Goal: Task Accomplishment & Management: Use online tool/utility

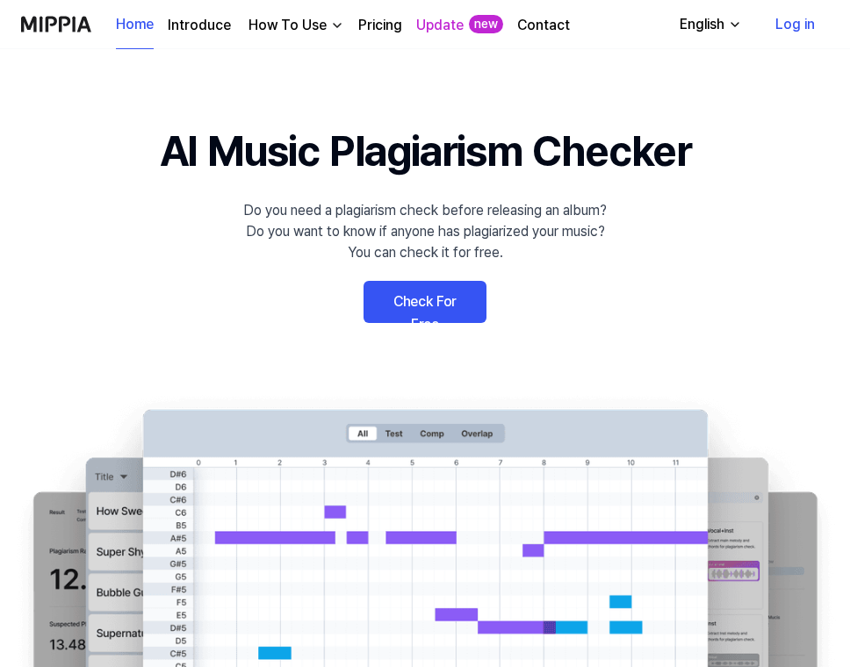
click at [401, 305] on link "Check For Free" at bounding box center [424, 302] width 123 height 42
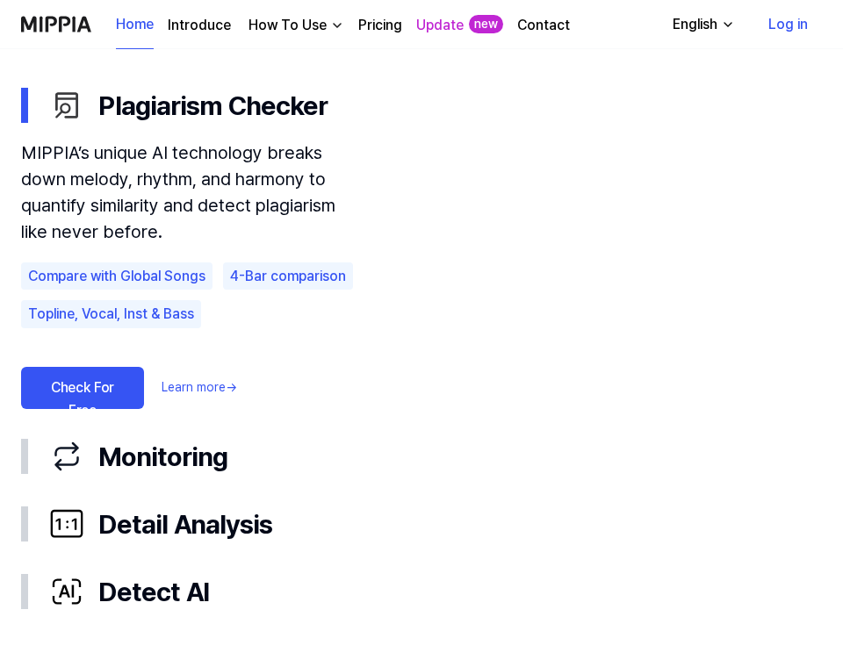
scroll to position [1070, 0]
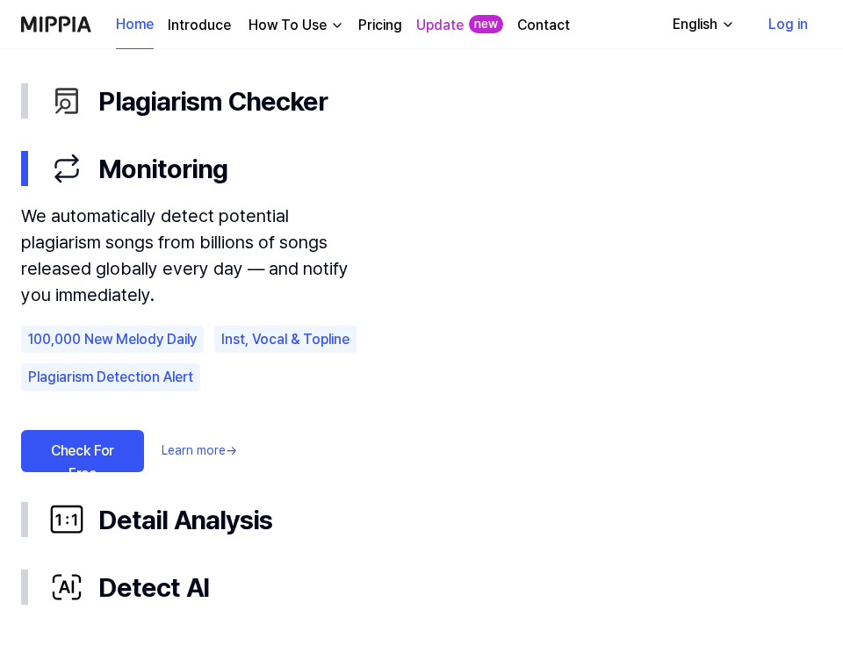
click at [82, 450] on link "Check For Free" at bounding box center [82, 451] width 123 height 42
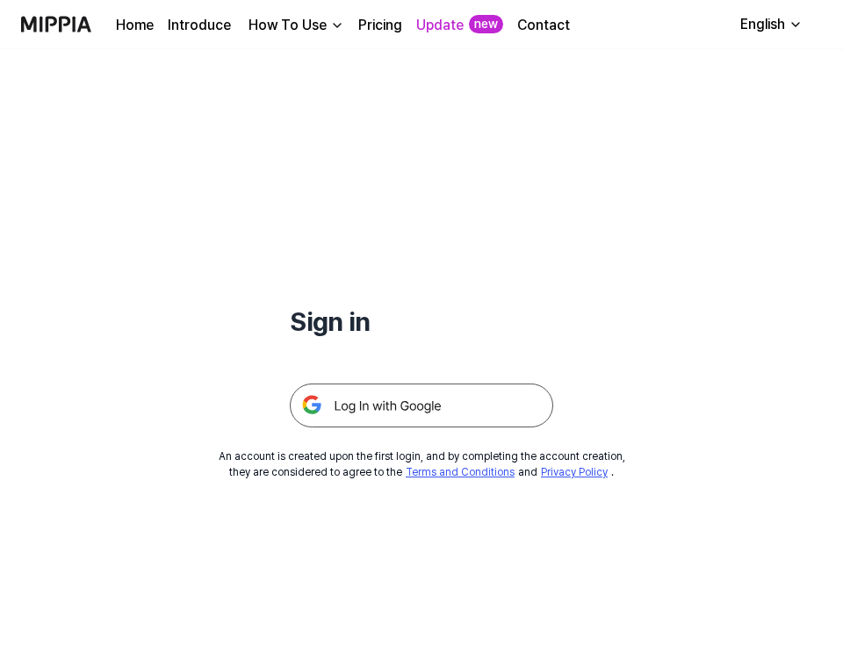
click at [432, 407] on img at bounding box center [421, 406] width 263 height 44
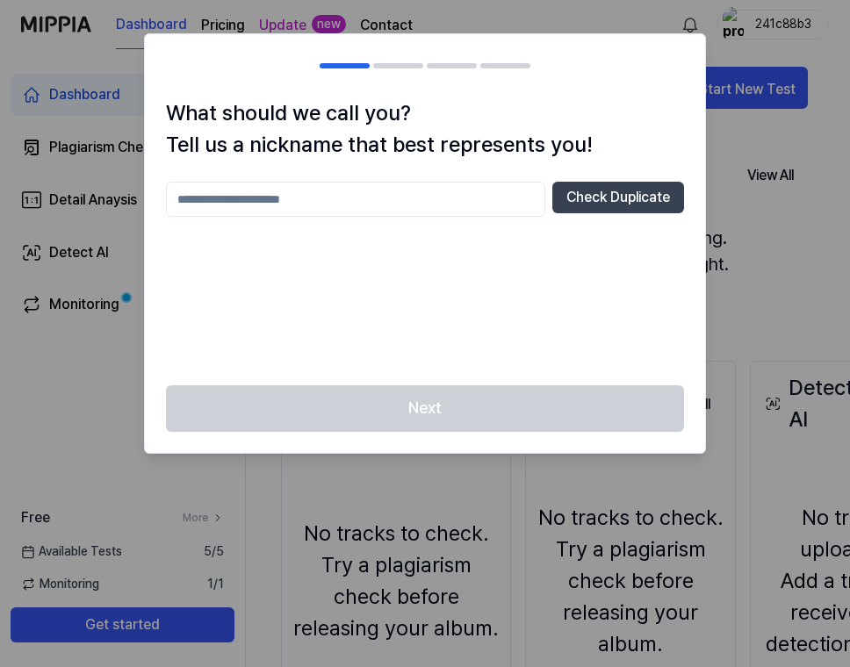
click at [486, 207] on input "text" at bounding box center [355, 199] width 379 height 35
click at [580, 413] on div "Next" at bounding box center [425, 419] width 560 height 68
click at [472, 193] on input "******" at bounding box center [355, 199] width 379 height 35
type input "**********"
click at [646, 195] on button "Check Duplicate" at bounding box center [618, 198] width 132 height 32
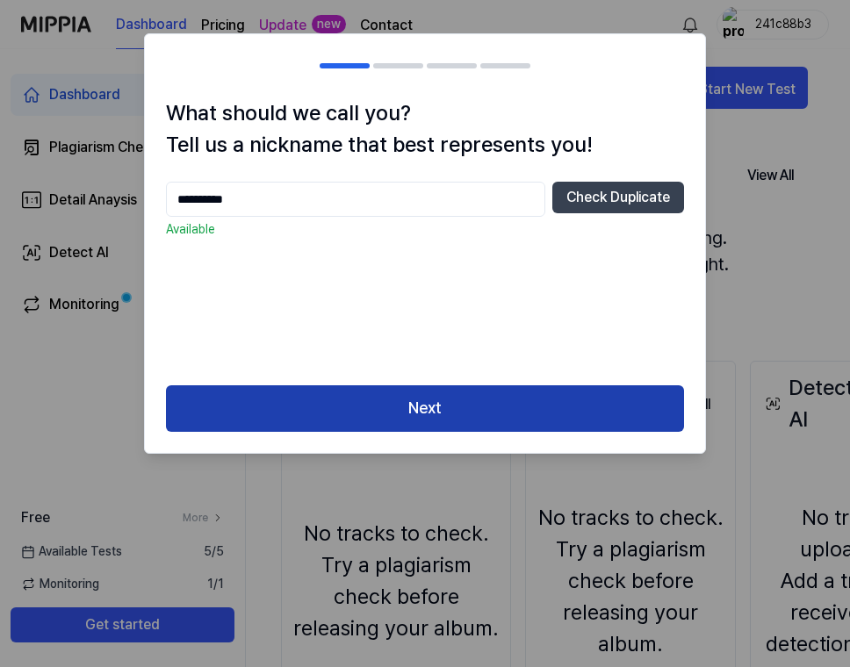
click at [574, 414] on button "Next" at bounding box center [425, 408] width 518 height 47
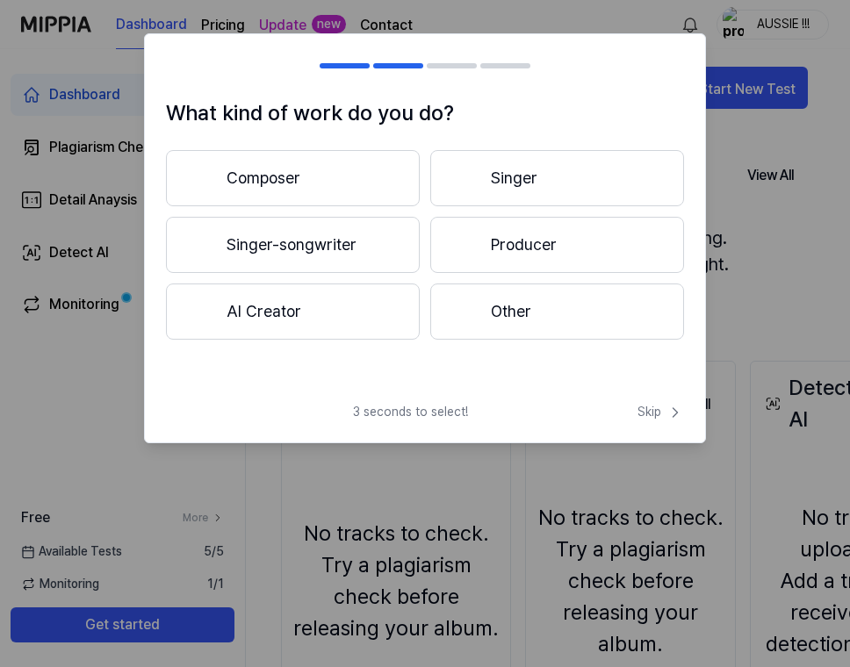
click at [363, 247] on button "Singer-songwriter" at bounding box center [293, 245] width 254 height 56
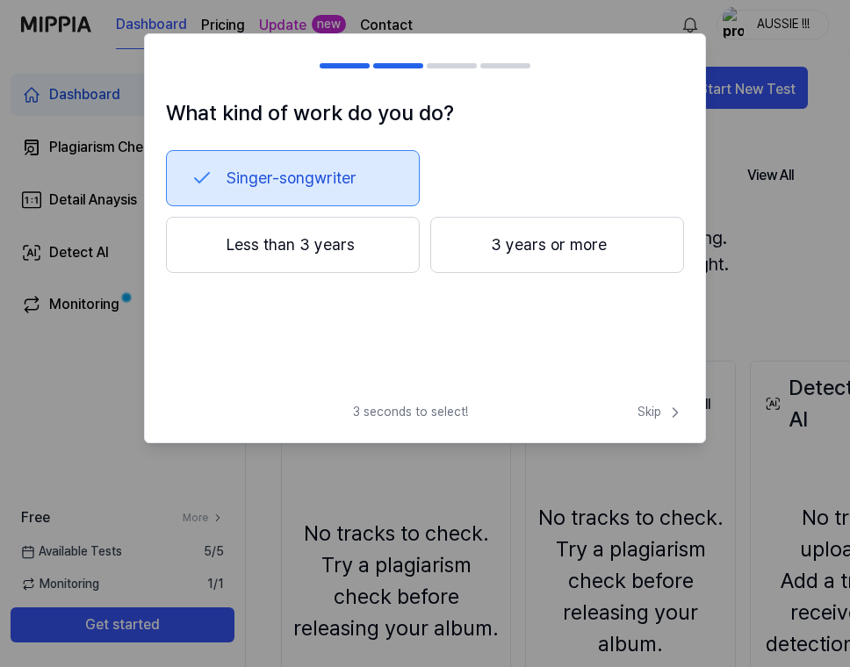
click at [382, 248] on button "Less than 3 years" at bounding box center [293, 245] width 254 height 56
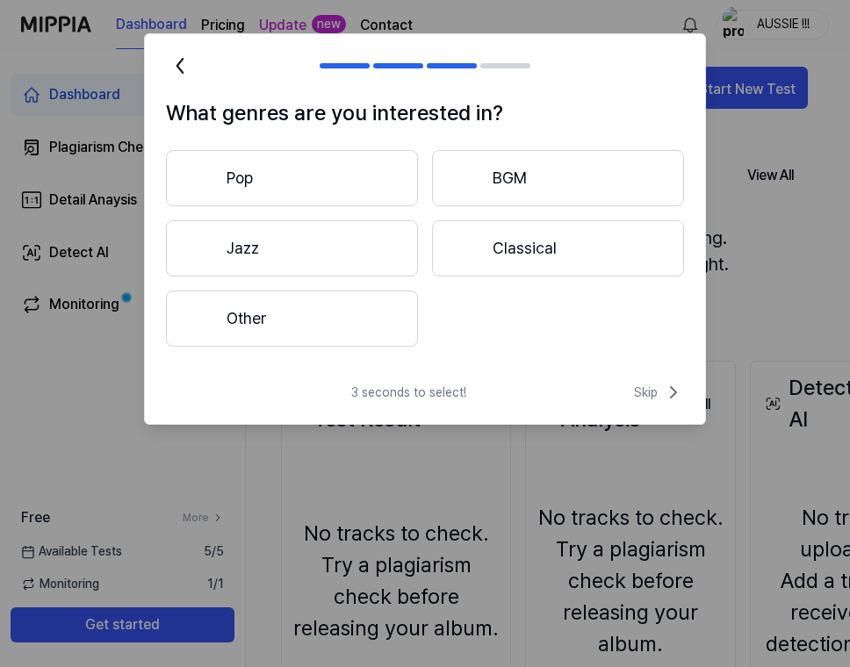
click at [401, 176] on button "Pop" at bounding box center [292, 178] width 252 height 56
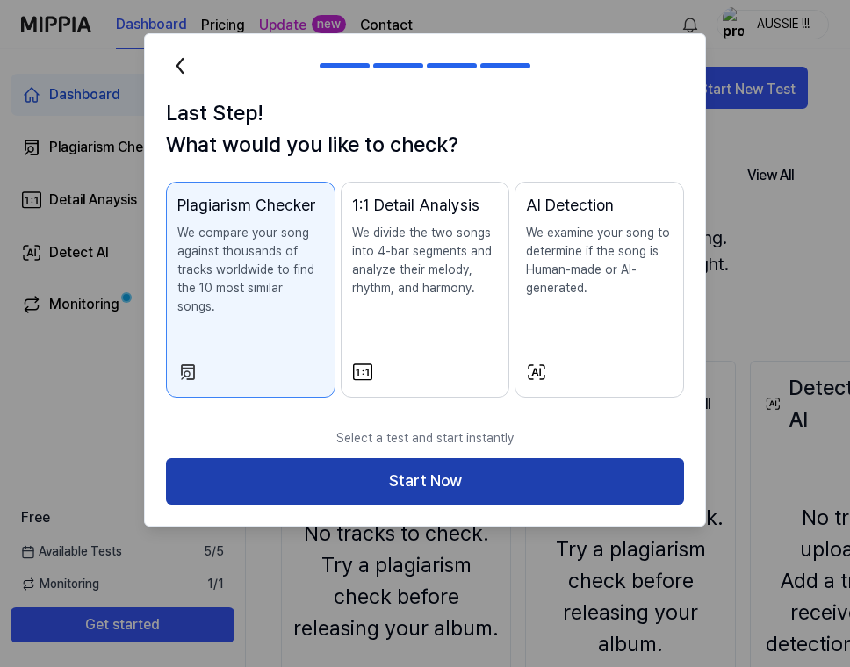
click at [411, 461] on button "Start Now" at bounding box center [425, 481] width 518 height 47
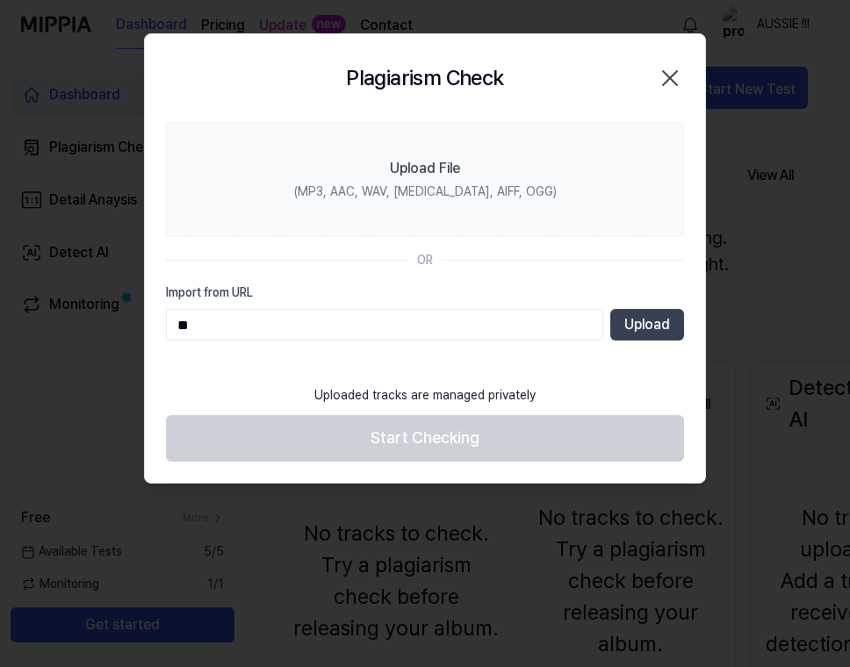
type input "*"
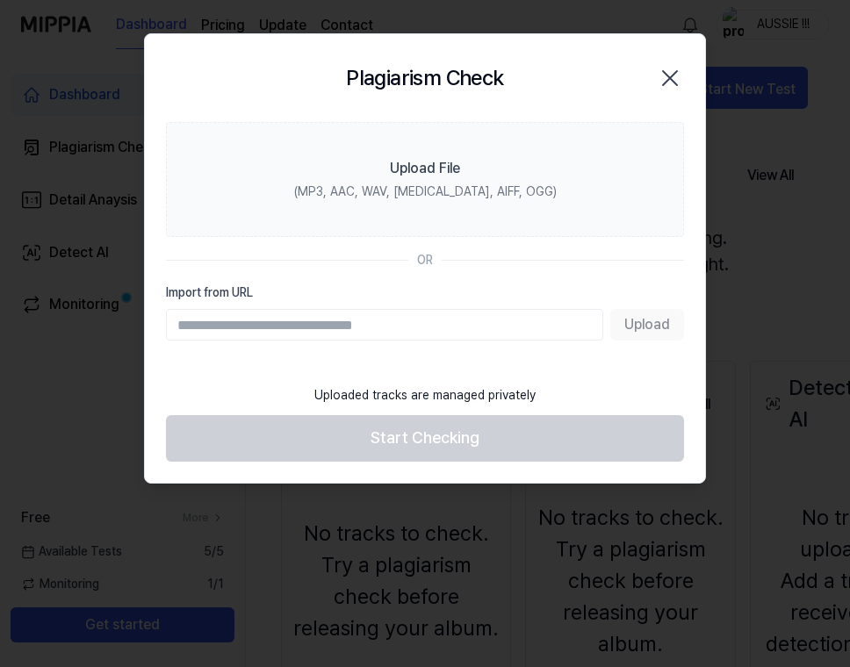
paste input "**********"
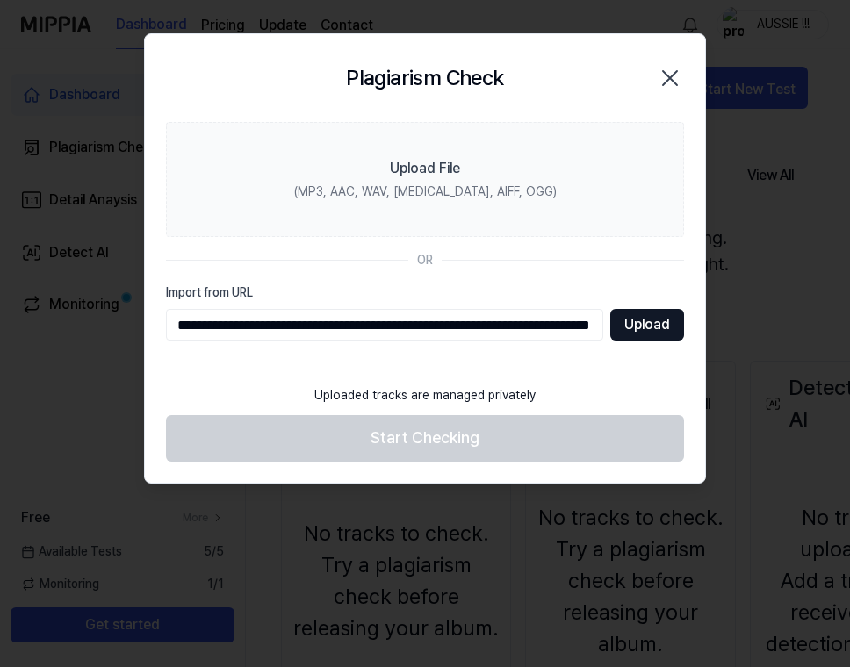
type input "**********"
click at [657, 325] on button "Upload" at bounding box center [647, 325] width 74 height 32
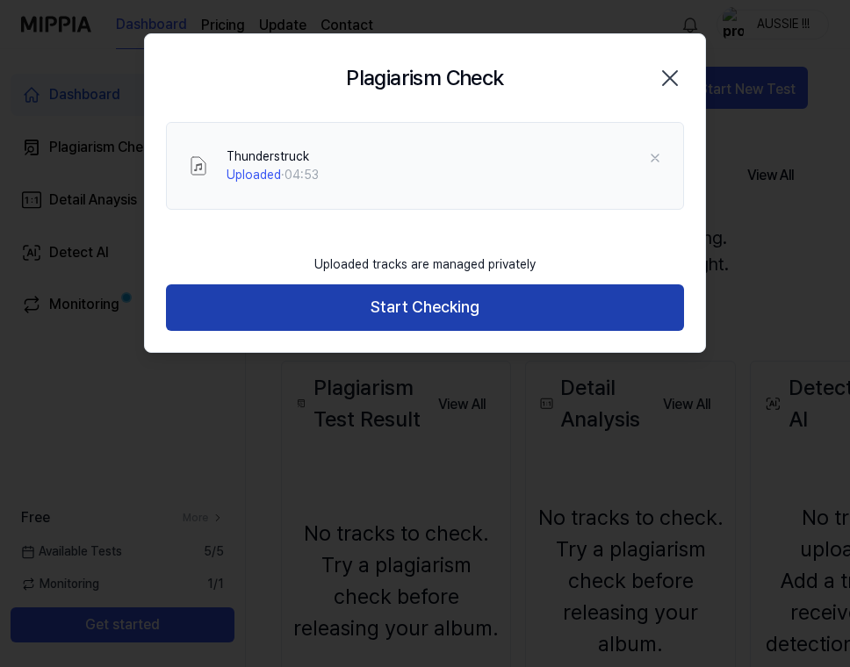
click at [597, 320] on button "Start Checking" at bounding box center [425, 307] width 518 height 47
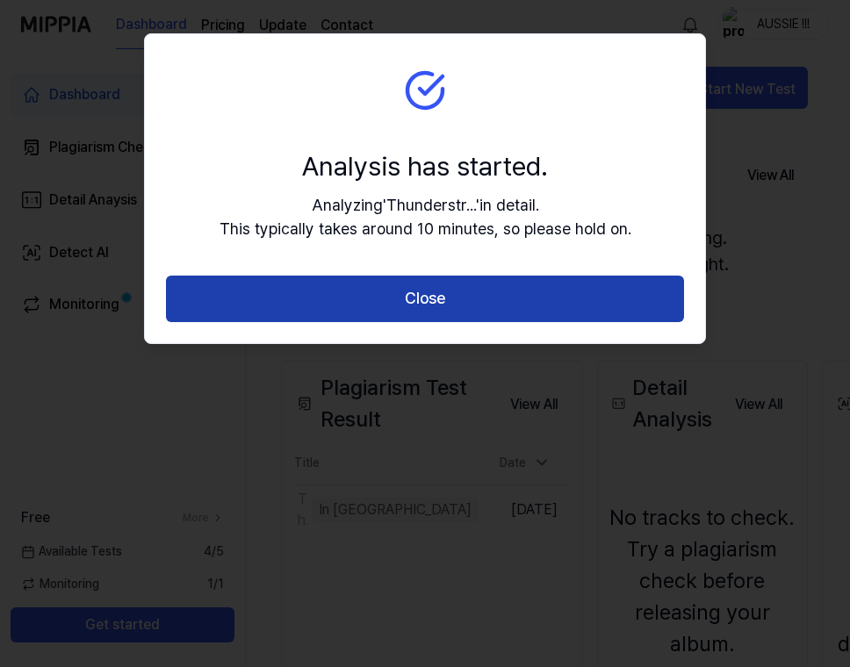
click at [622, 293] on button "Close" at bounding box center [425, 299] width 518 height 47
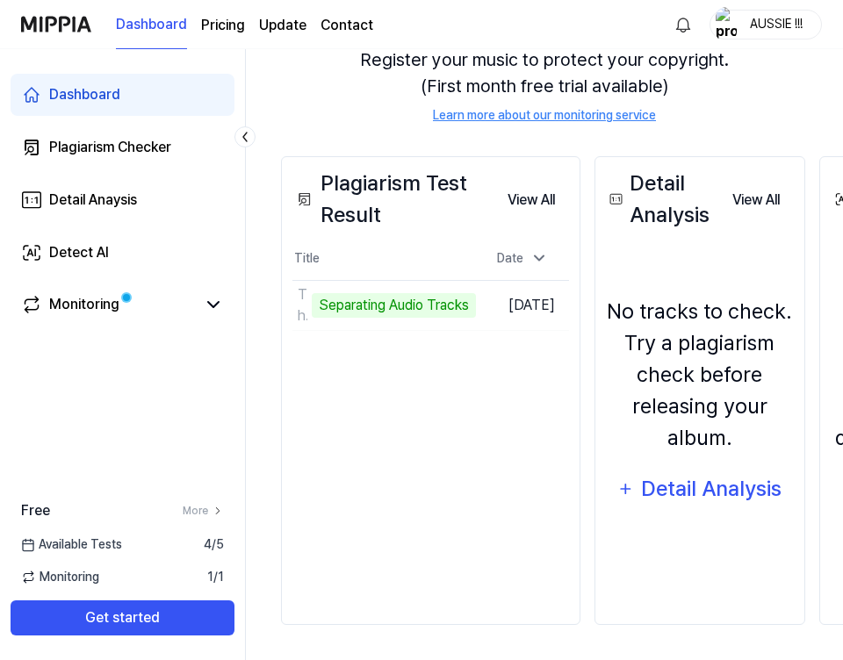
scroll to position [208, 0]
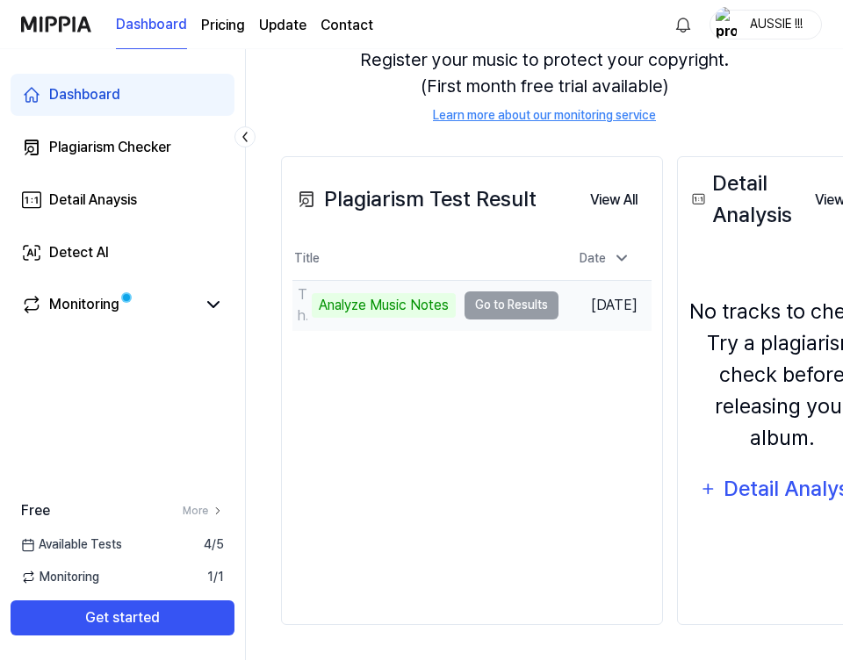
click at [536, 299] on td "Thunderstruck Analyze Music Notes Go to Results" at bounding box center [425, 305] width 266 height 49
click at [439, 312] on div "Analyze Music Notes" at bounding box center [384, 305] width 144 height 25
click at [482, 298] on td "Thunderstruck Analyze Music Notes Go to Results" at bounding box center [425, 305] width 266 height 49
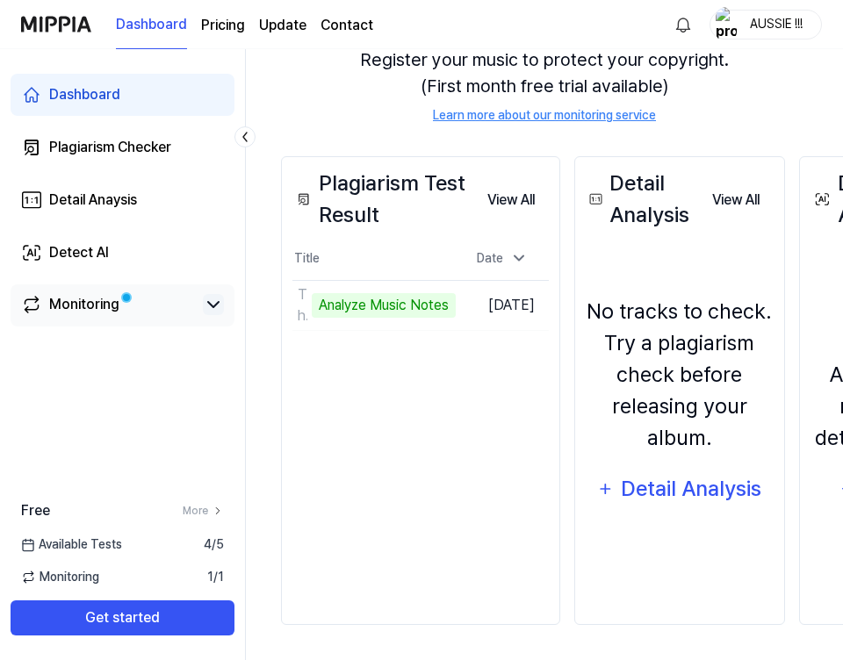
click at [214, 304] on icon at bounding box center [213, 304] width 21 height 21
click at [212, 308] on icon at bounding box center [213, 304] width 21 height 21
click at [529, 258] on div "Date" at bounding box center [502, 258] width 65 height 29
click at [528, 255] on icon at bounding box center [519, 259] width 18 height 18
click at [533, 192] on button "View All" at bounding box center [511, 200] width 76 height 35
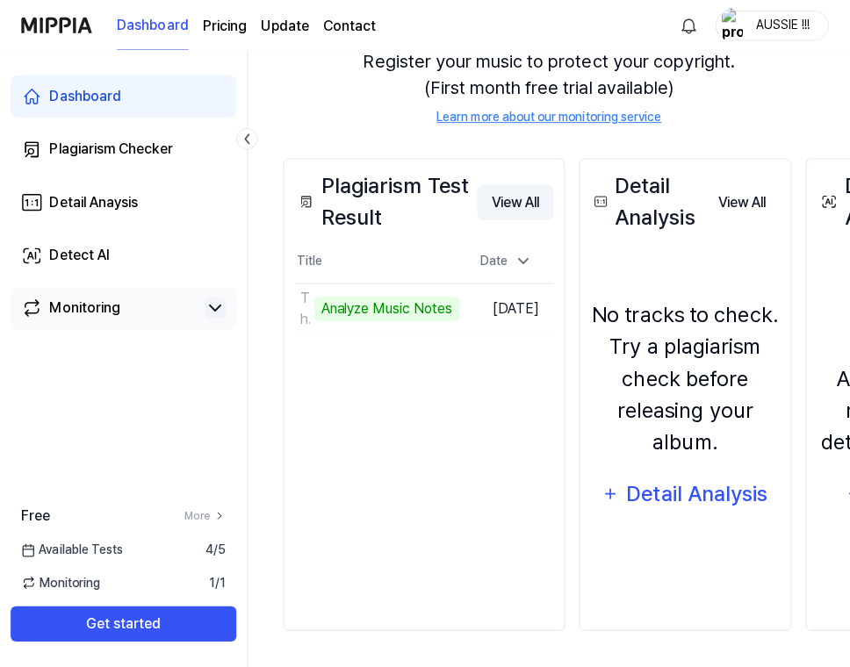
scroll to position [0, 0]
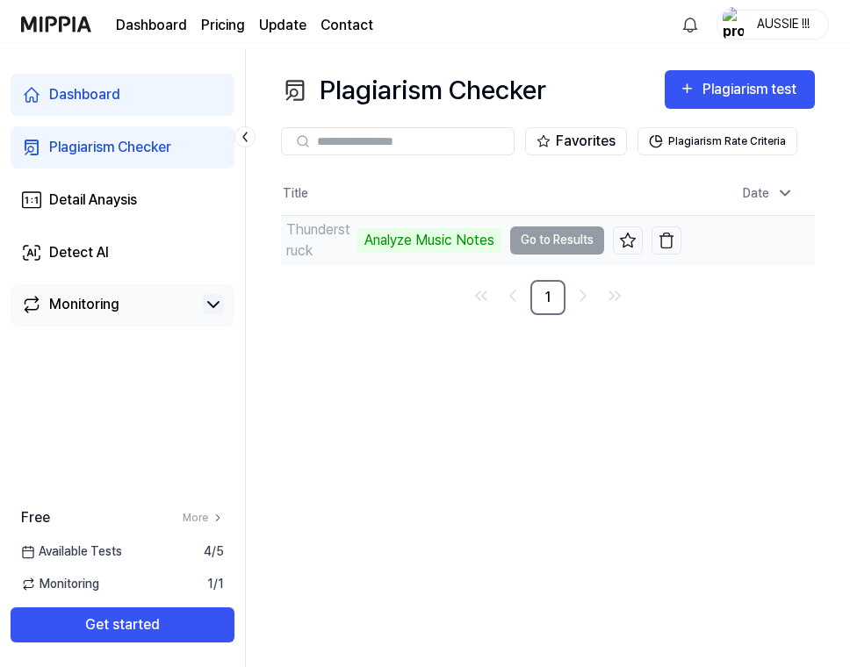
click at [538, 230] on td "Thunderstruck Analyze Music Notes Go to Results" at bounding box center [481, 240] width 400 height 49
click at [510, 239] on td "Thunderstruck Analyze Music Notes Go to Results" at bounding box center [481, 240] width 400 height 49
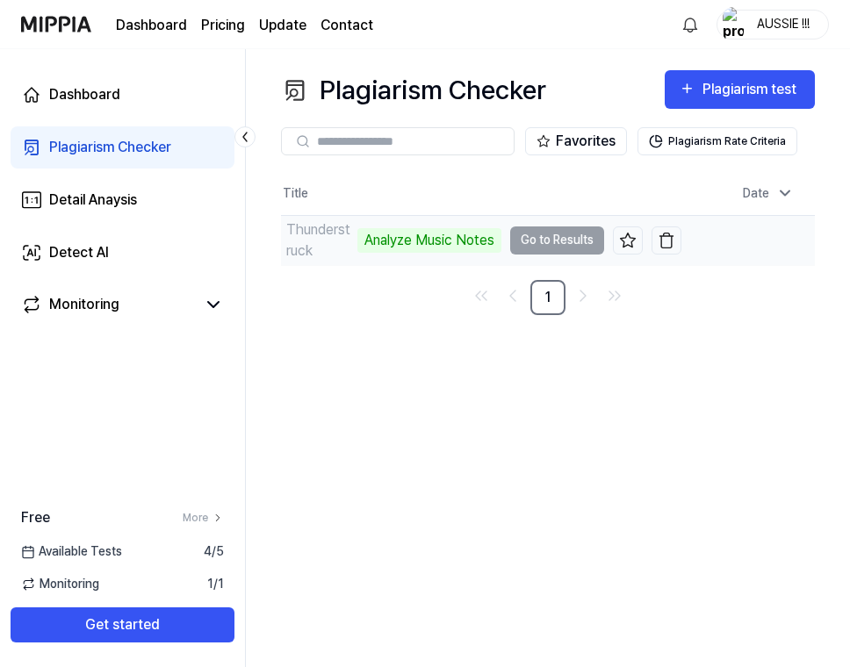
click at [530, 241] on td "Thunderstruck Analyze Music Notes Go to Results" at bounding box center [481, 240] width 400 height 49
click at [507, 236] on td "Thunderstruck Analyze Music Notes Go to Results" at bounding box center [481, 240] width 400 height 49
click at [359, 248] on div "Analyze Music Notes" at bounding box center [429, 240] width 144 height 25
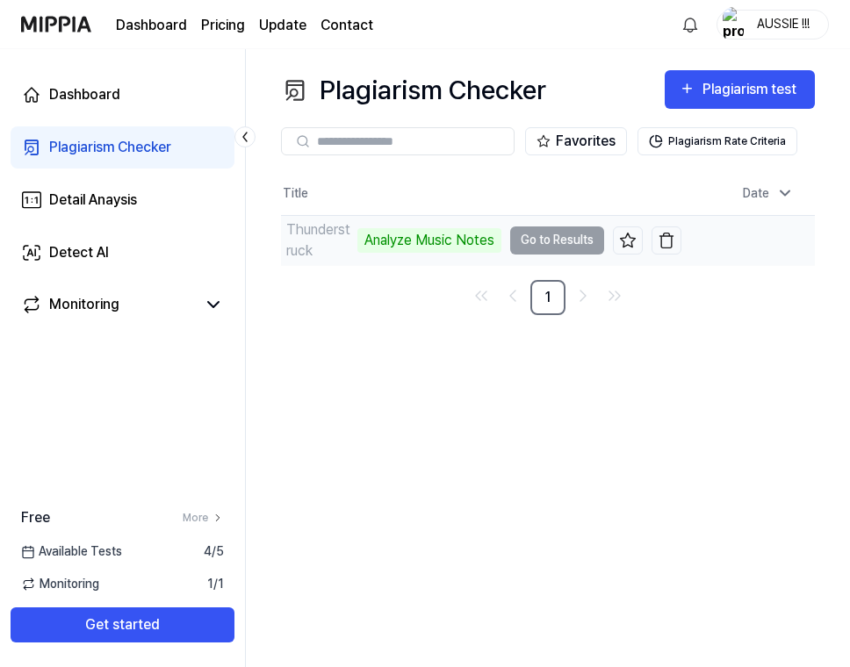
click at [359, 248] on div "Analyze Music Notes" at bounding box center [429, 240] width 144 height 25
click at [393, 230] on div "Analyze Music Notes" at bounding box center [429, 240] width 144 height 25
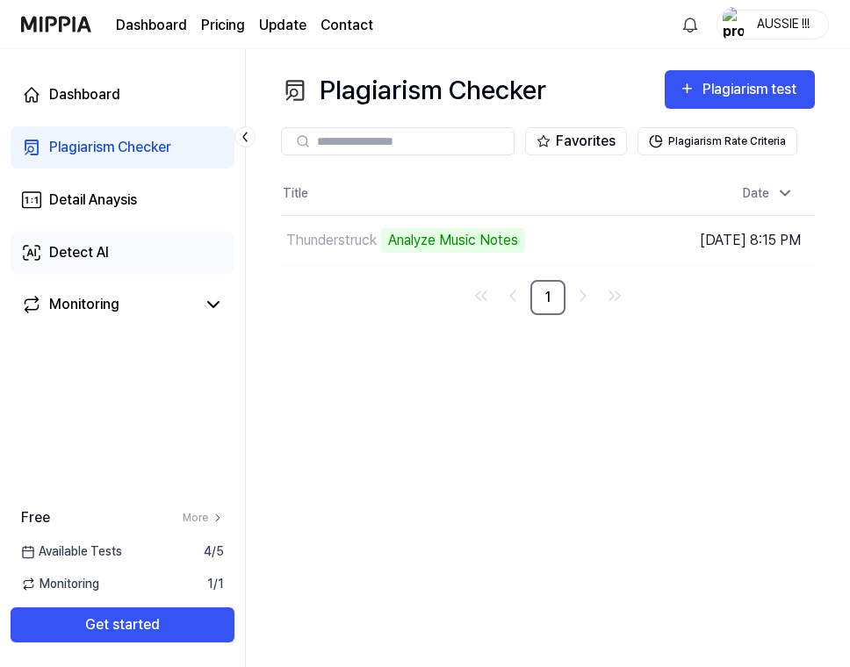
click at [171, 247] on link "Detect AI" at bounding box center [123, 253] width 224 height 42
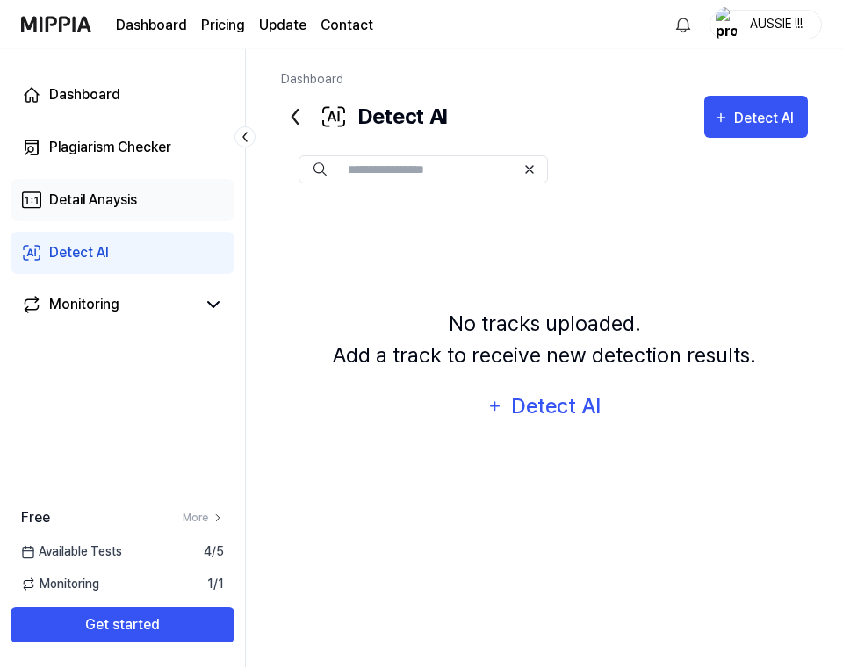
click at [162, 212] on link "Detail Anaysis" at bounding box center [123, 200] width 224 height 42
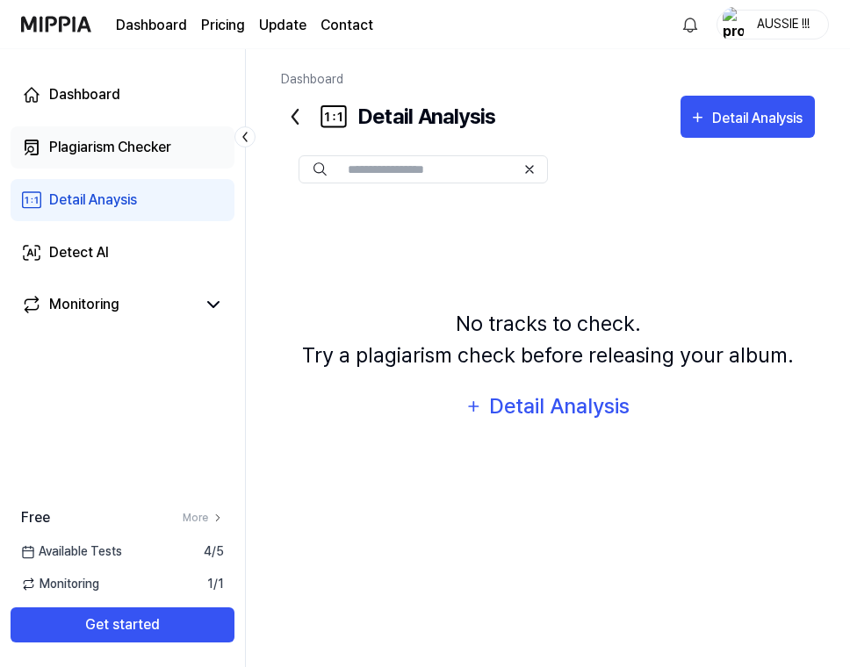
click at [162, 144] on div "Plagiarism Checker" at bounding box center [110, 147] width 122 height 21
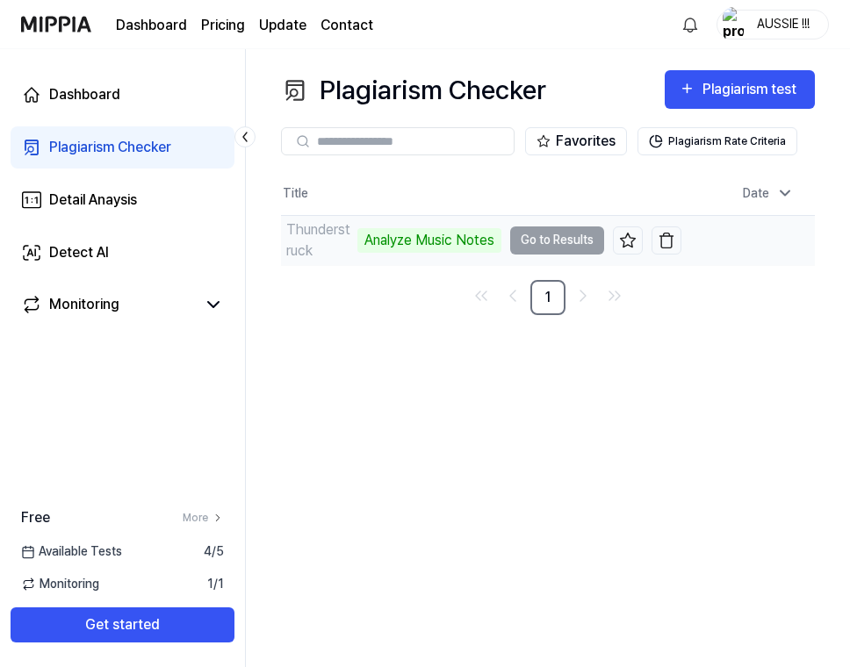
click at [357, 235] on div "Analyze Music Notes" at bounding box center [429, 240] width 144 height 25
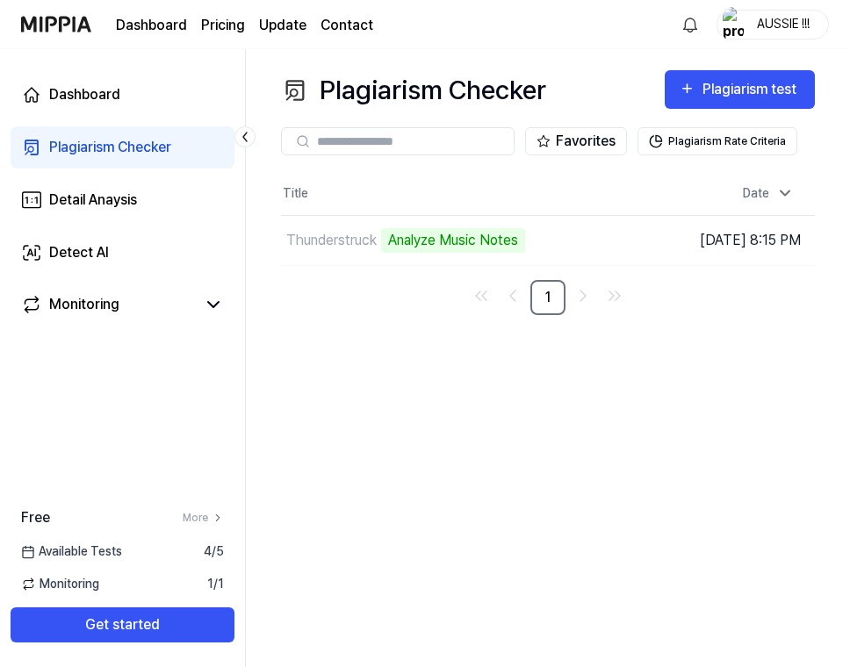
click at [424, 147] on input "text" at bounding box center [410, 141] width 186 height 16
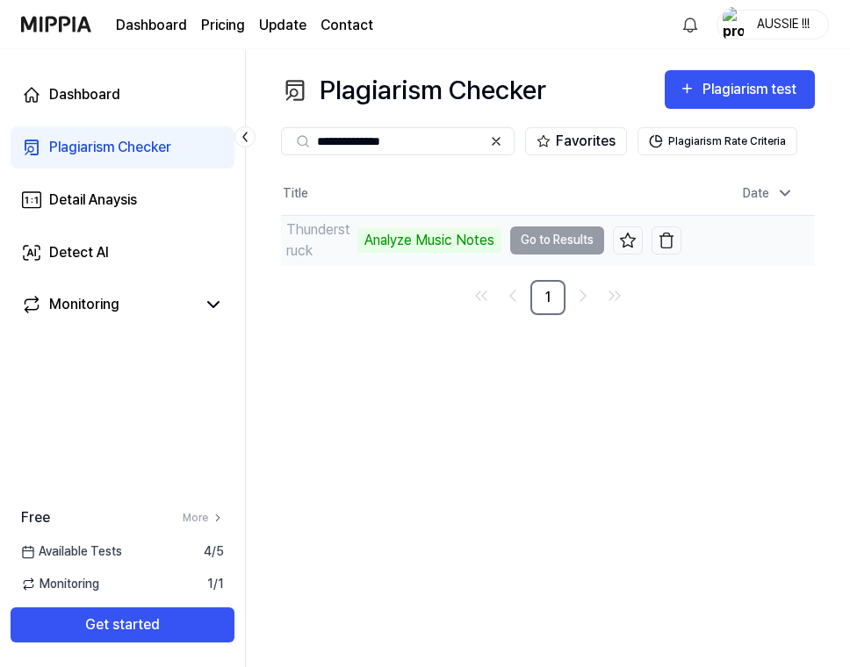
type input "**********"
click at [410, 238] on div "Analyze Music Notes" at bounding box center [429, 240] width 144 height 25
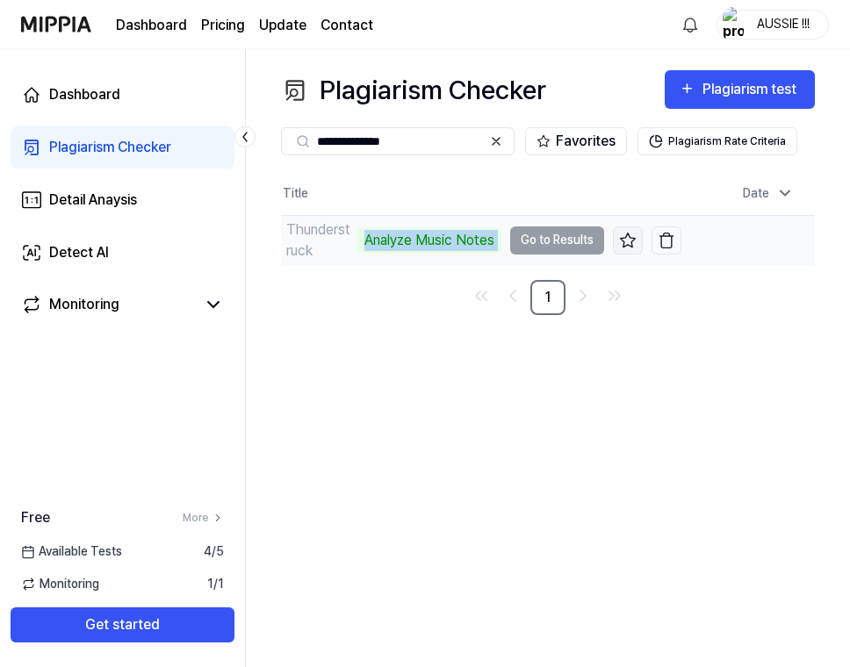
click at [619, 244] on icon at bounding box center [628, 241] width 18 height 18
click at [573, 234] on td "Thunderstruck Analyze Music Notes Go to Results" at bounding box center [481, 240] width 400 height 49
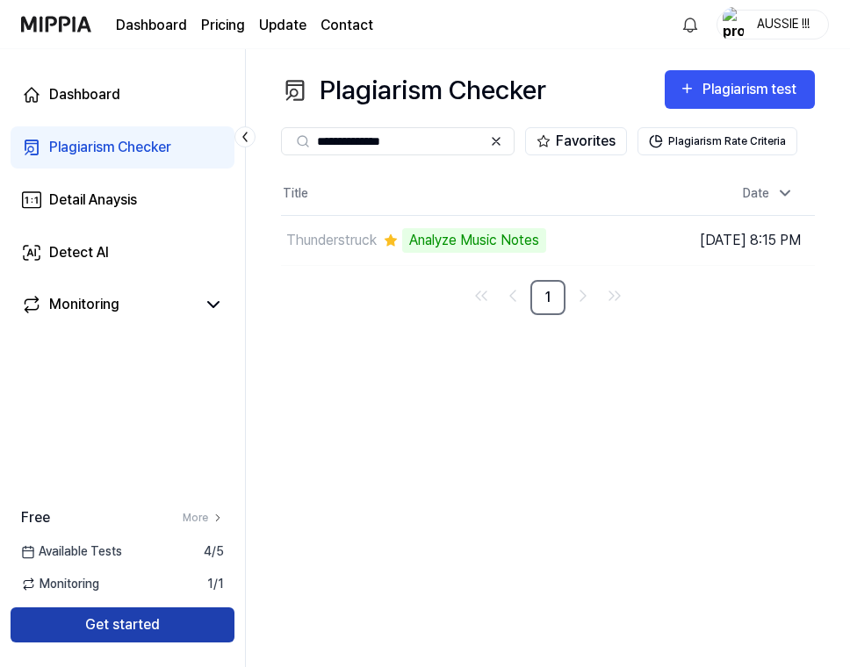
click at [195, 619] on button "Get started" at bounding box center [123, 625] width 224 height 35
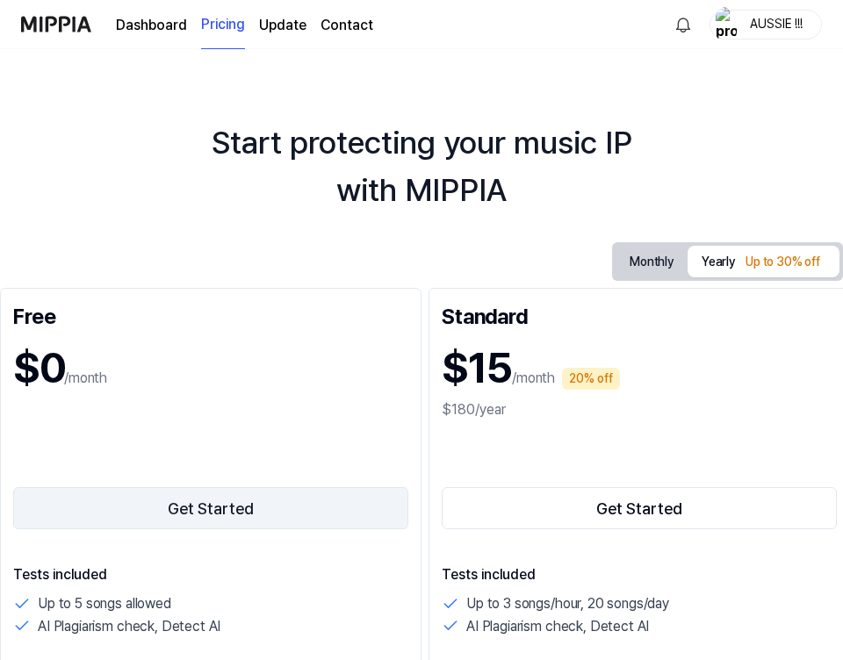
click at [255, 513] on button "Get Started" at bounding box center [210, 508] width 395 height 42
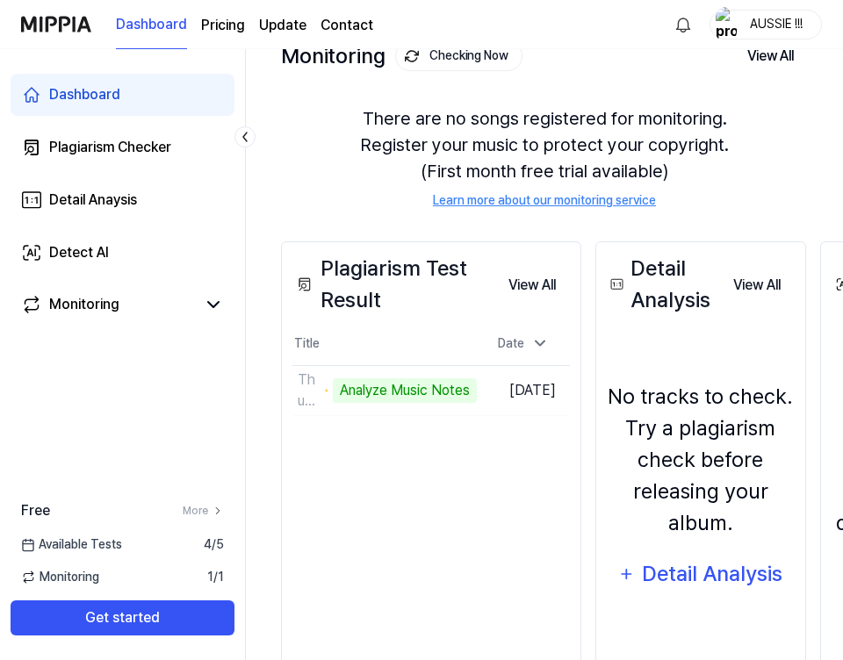
scroll to position [121, 0]
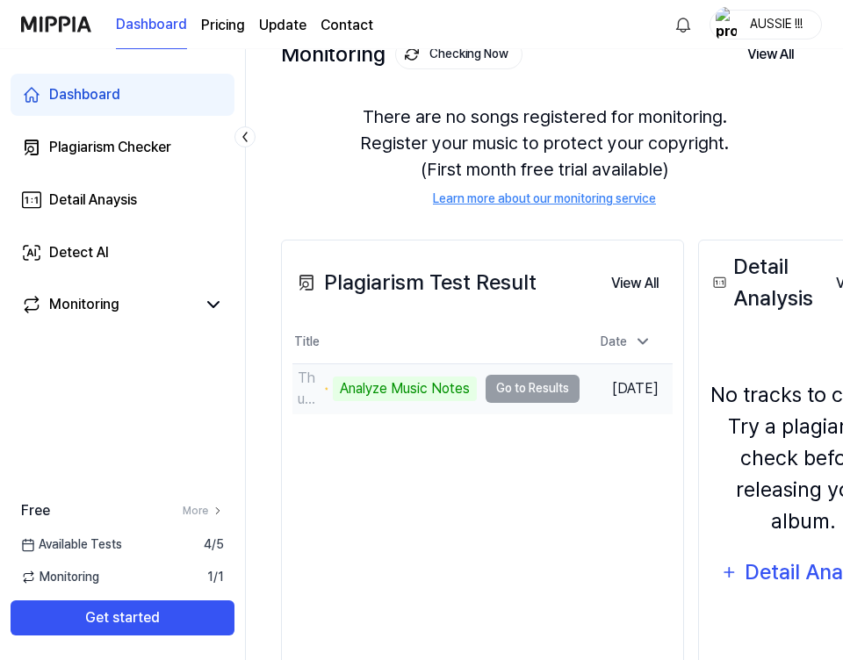
click at [392, 388] on div "Analyze Music Notes" at bounding box center [405, 389] width 144 height 25
click at [530, 392] on td "Thunderstruck Analyze Music Notes Go to Results" at bounding box center [435, 388] width 287 height 49
click at [529, 392] on td "Thunderstruck Analyze Music Notes Go to Results" at bounding box center [435, 388] width 287 height 49
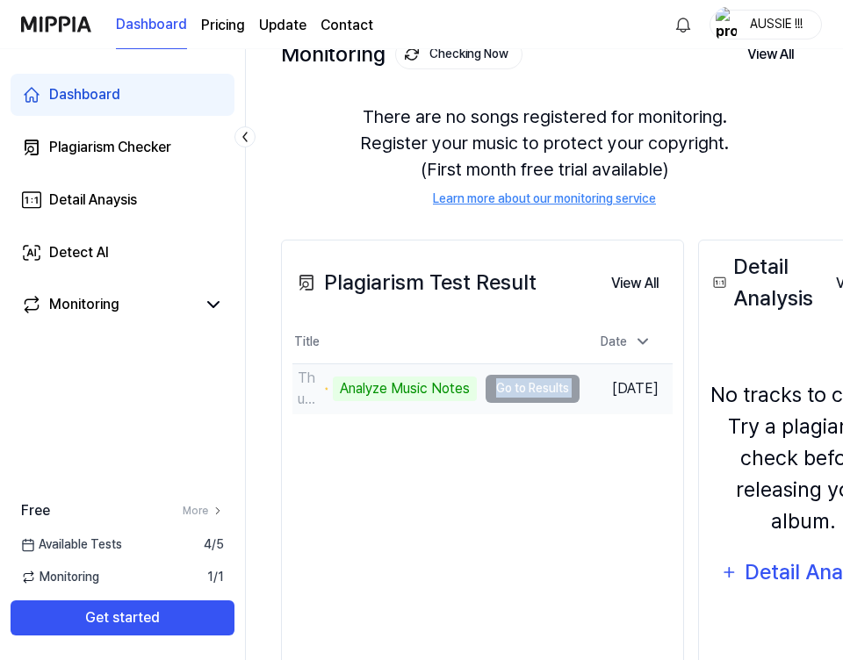
click at [529, 392] on td "Thunderstruck Analyze Music Notes Go to Results" at bounding box center [435, 388] width 287 height 49
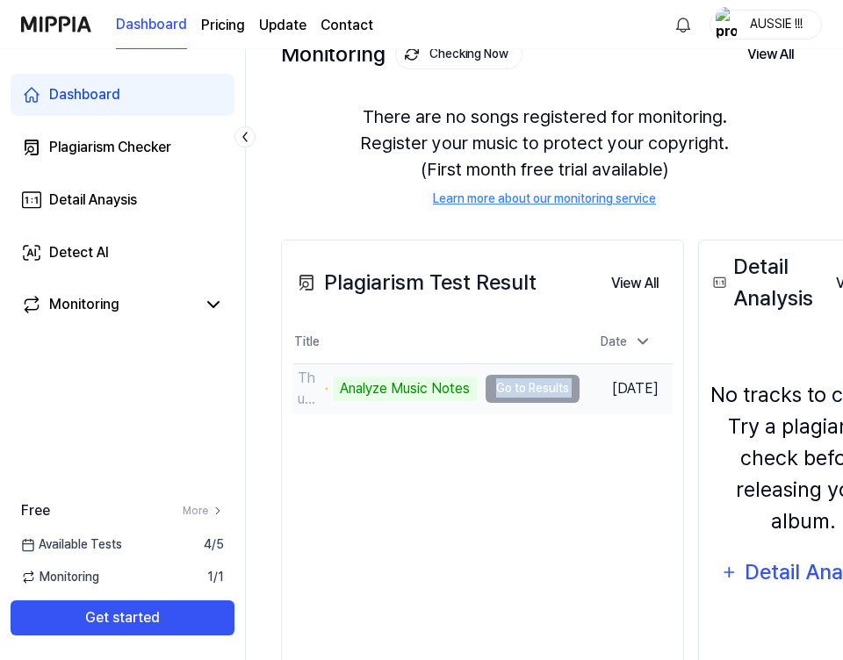
click at [529, 392] on td "Thunderstruck Analyze Music Notes Go to Results" at bounding box center [435, 388] width 287 height 49
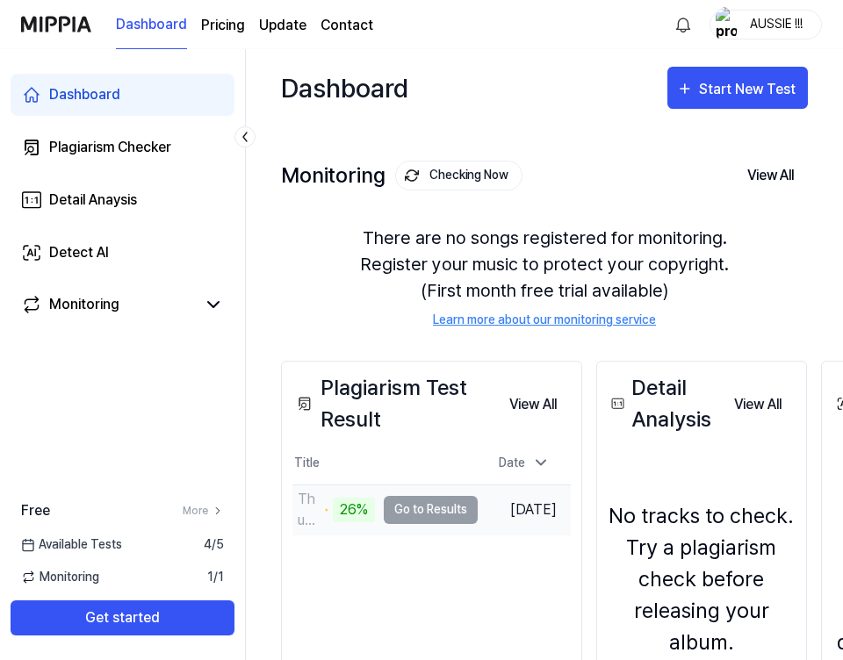
click at [407, 515] on td "Thunderstruck 26% Go to Results" at bounding box center [384, 510] width 185 height 49
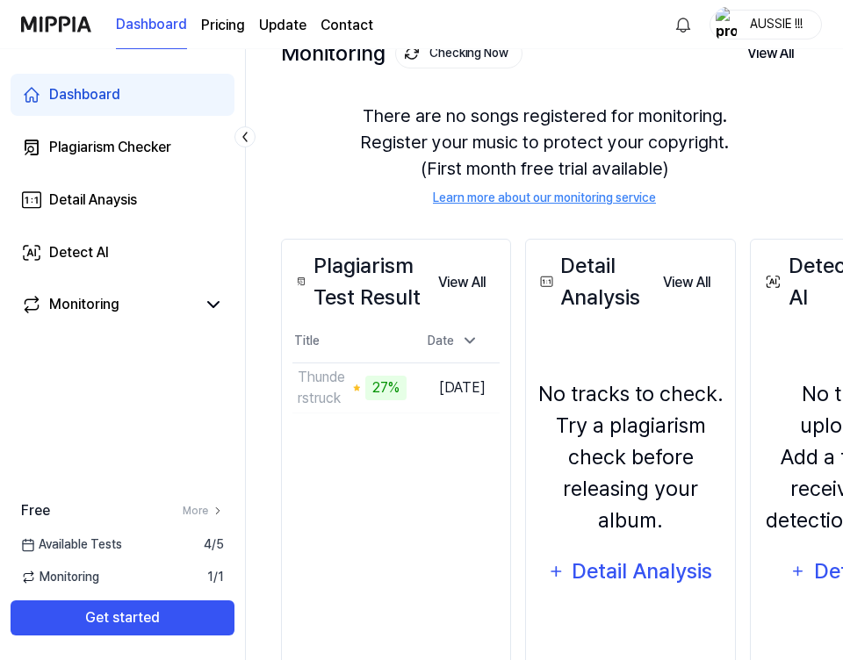
scroll to position [129, 0]
